Goal: Task Accomplishment & Management: Manage account settings

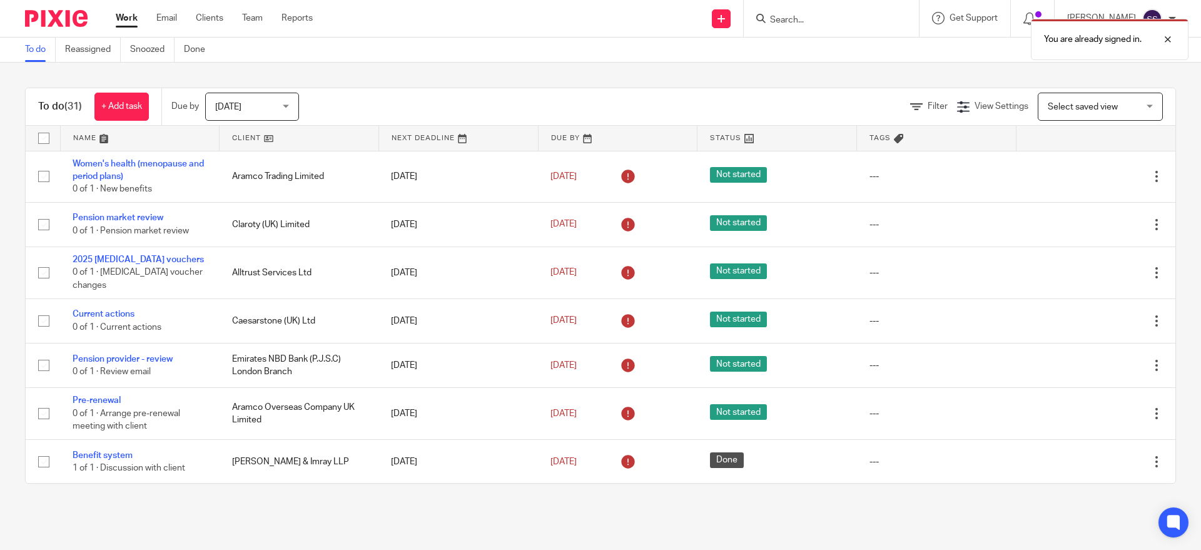
click at [826, 23] on div "You are already signed in." at bounding box center [895, 37] width 588 height 48
click at [1169, 44] on div at bounding box center [1159, 39] width 34 height 15
click at [830, 22] on input "Search" at bounding box center [825, 20] width 113 height 11
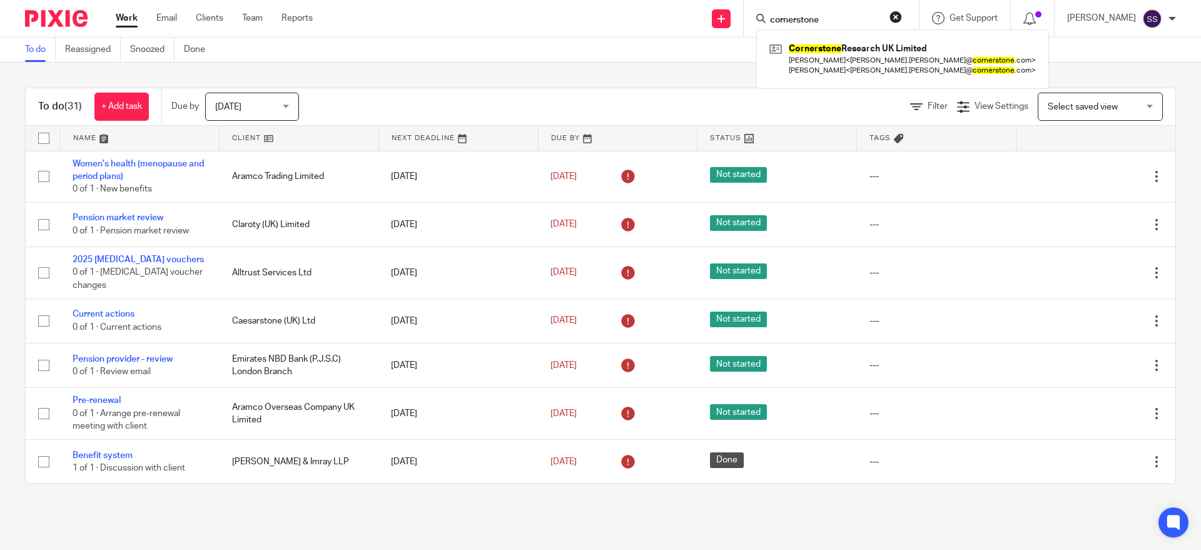
type input "cornerstone"
click button "submit" at bounding box center [0, 0] width 0 height 0
click at [850, 32] on div "Cornerstone Research UK Limited Margaret Dondero < margaret.dondero@ cornerston…" at bounding box center [902, 58] width 293 height 59
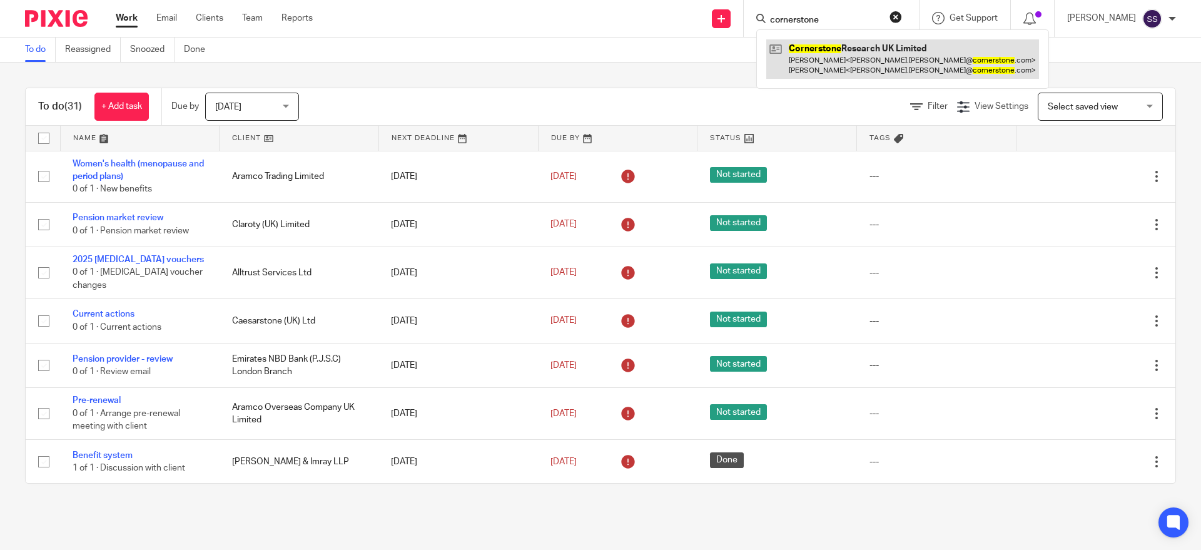
click at [842, 68] on link at bounding box center [902, 58] width 273 height 39
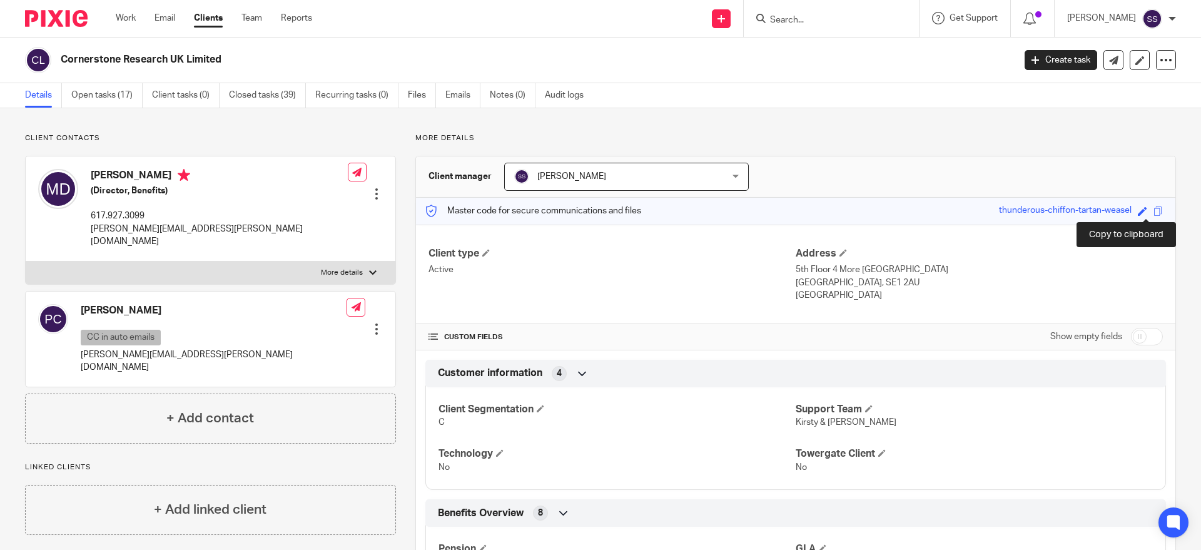
click at [1154, 207] on span at bounding box center [1158, 210] width 9 height 9
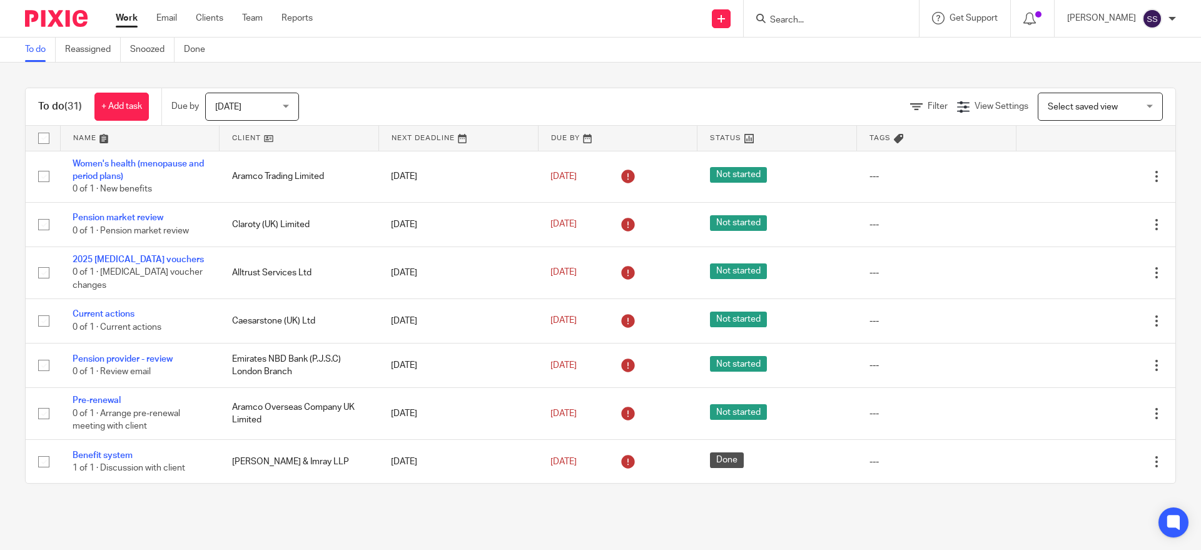
click at [823, 18] on input "Search" at bounding box center [825, 20] width 113 height 11
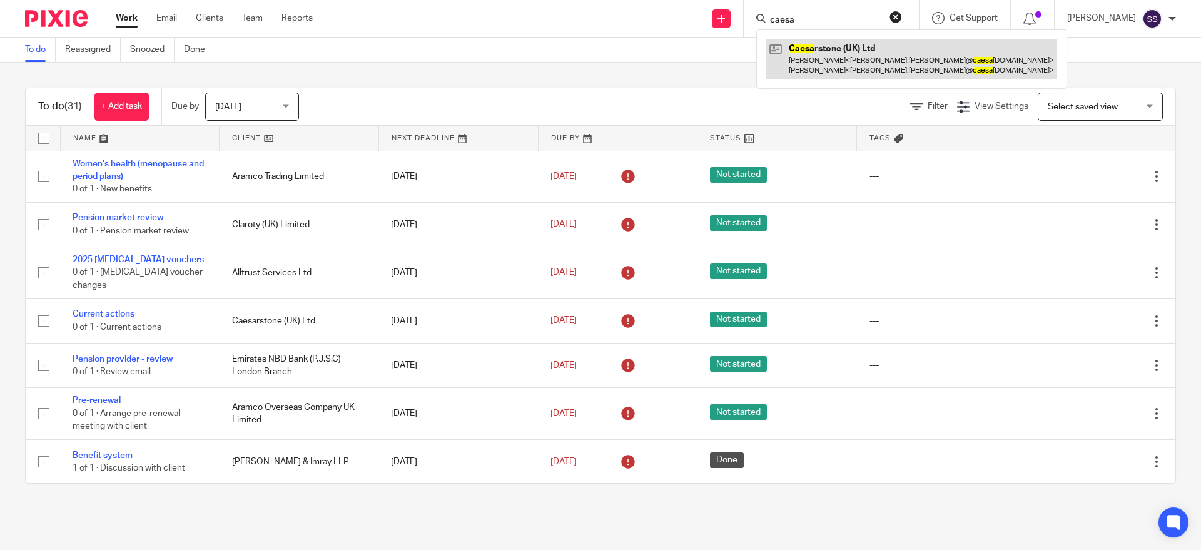
type input "caesa"
click at [873, 58] on link at bounding box center [911, 58] width 291 height 39
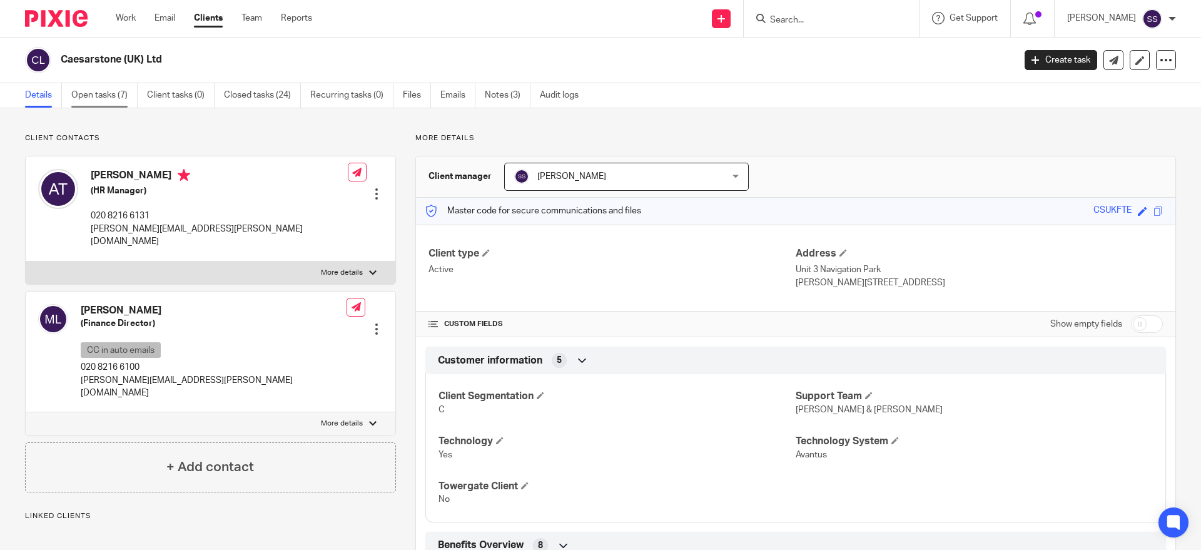
click at [109, 102] on link "Open tasks (7)" at bounding box center [104, 95] width 66 height 24
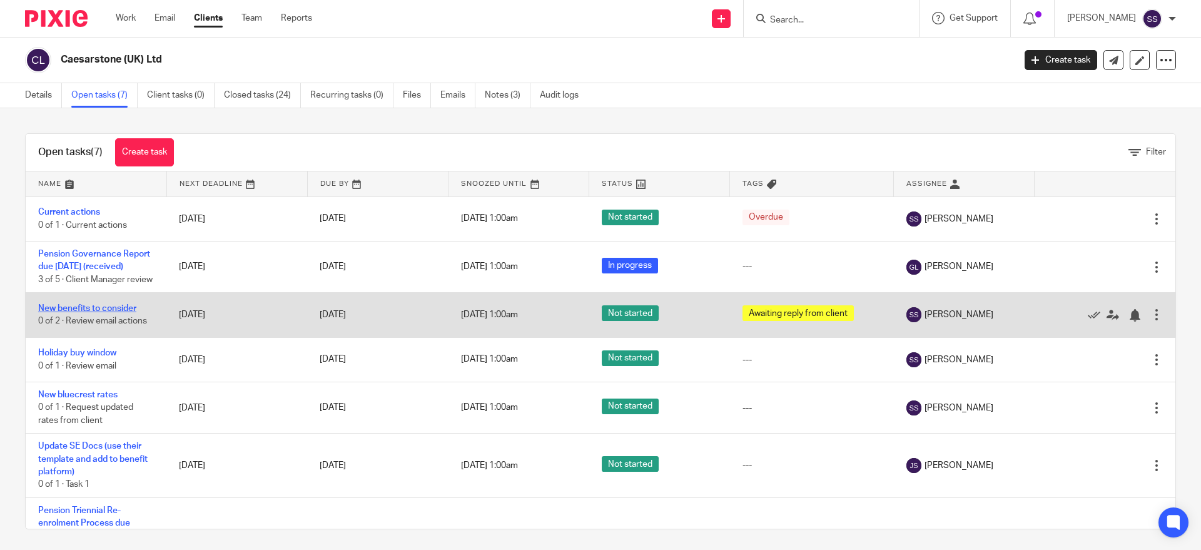
click at [83, 313] on link "New benefits to consider" at bounding box center [87, 308] width 98 height 9
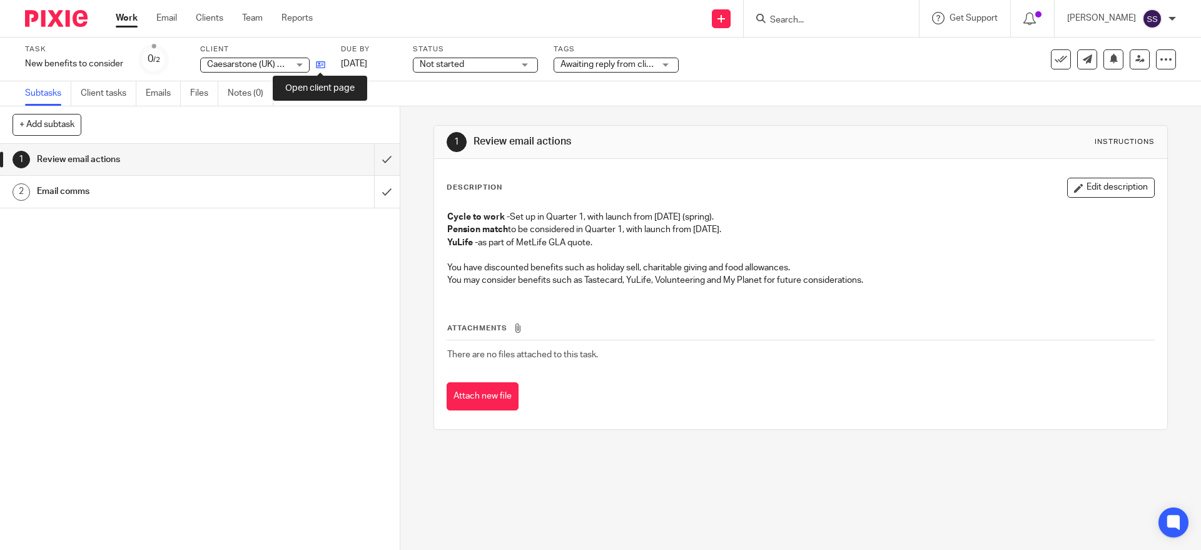
click at [322, 63] on icon at bounding box center [320, 64] width 9 height 9
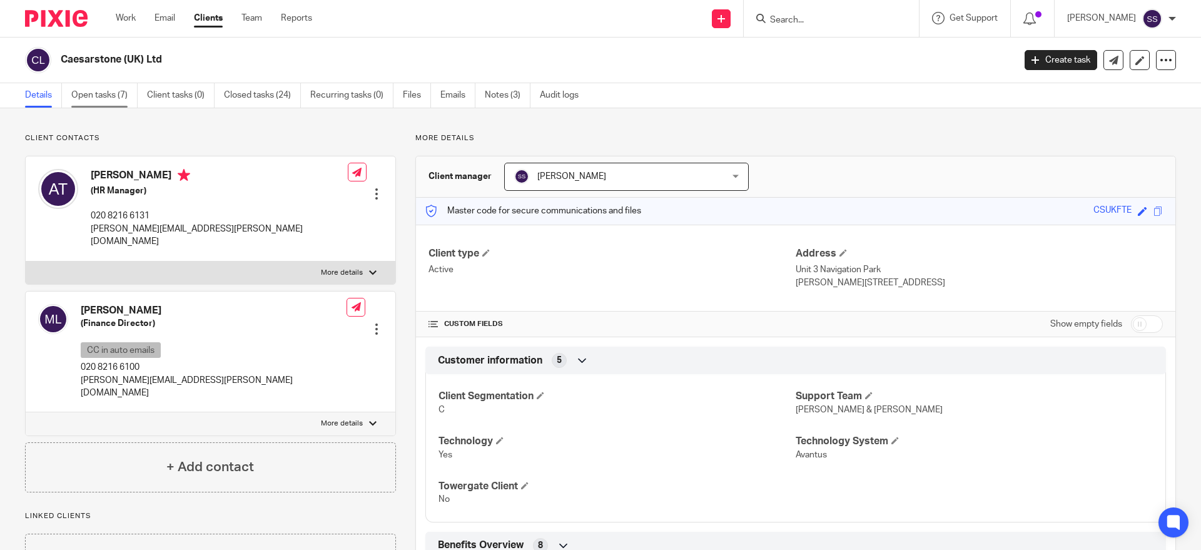
click at [83, 99] on link "Open tasks (7)" at bounding box center [104, 95] width 66 height 24
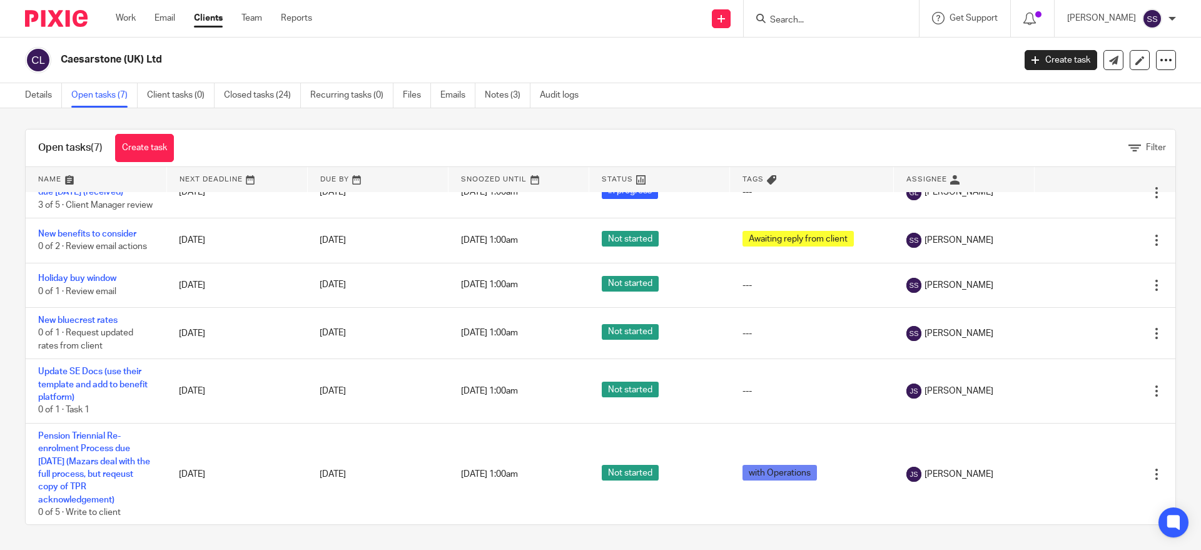
scroll to position [58, 0]
